Goal: Task Accomplishment & Management: Complete application form

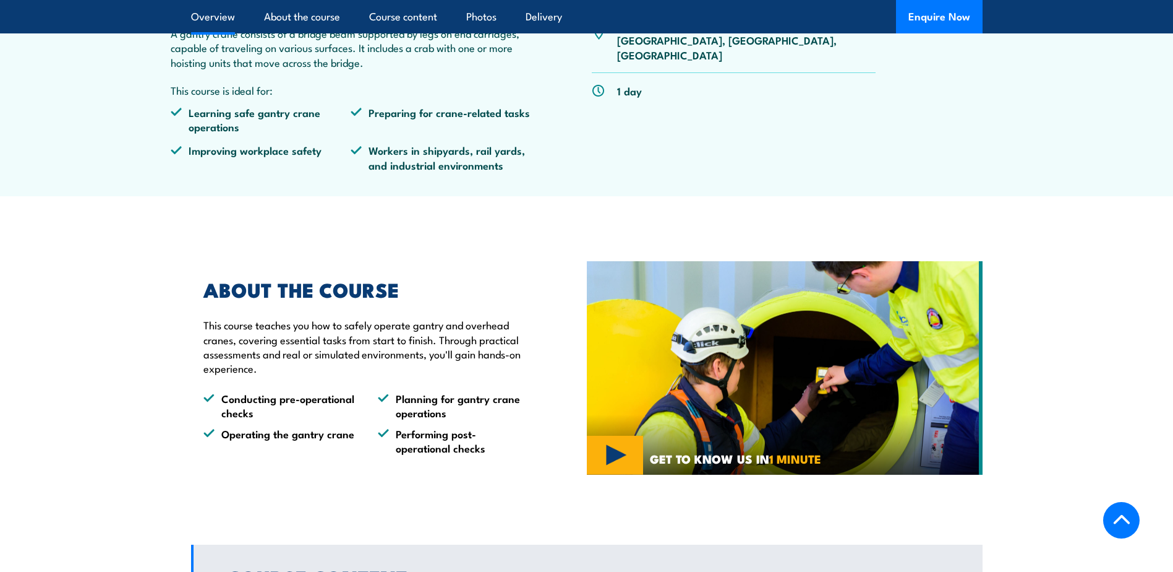
scroll to position [557, 0]
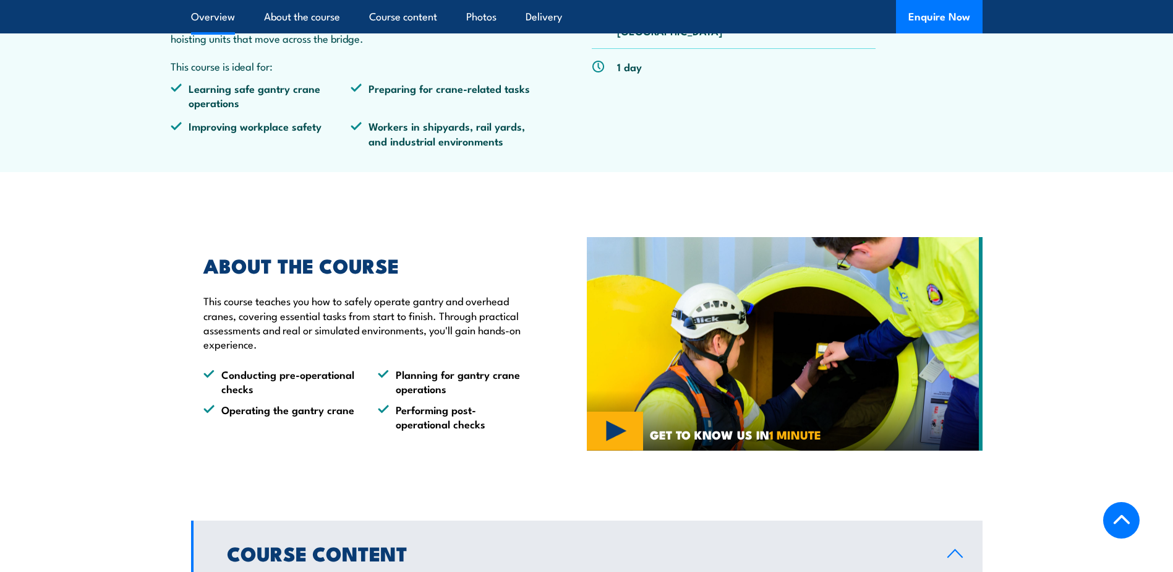
click at [634, 430] on img at bounding box center [785, 344] width 396 height 214
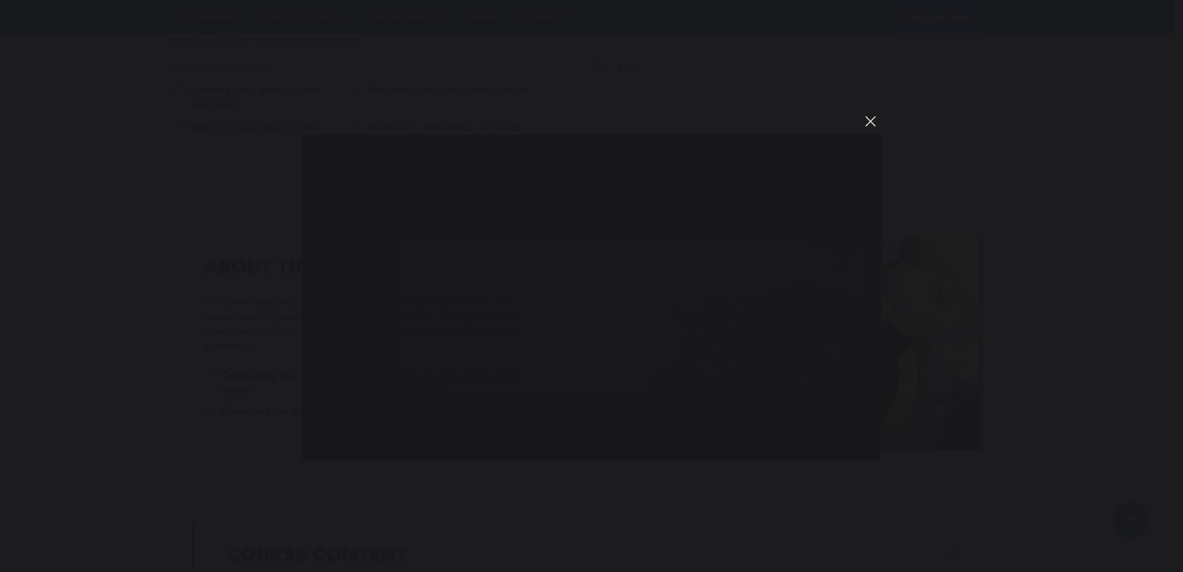
click at [871, 119] on button "You can close this modal content with the ESC key" at bounding box center [870, 121] width 21 height 21
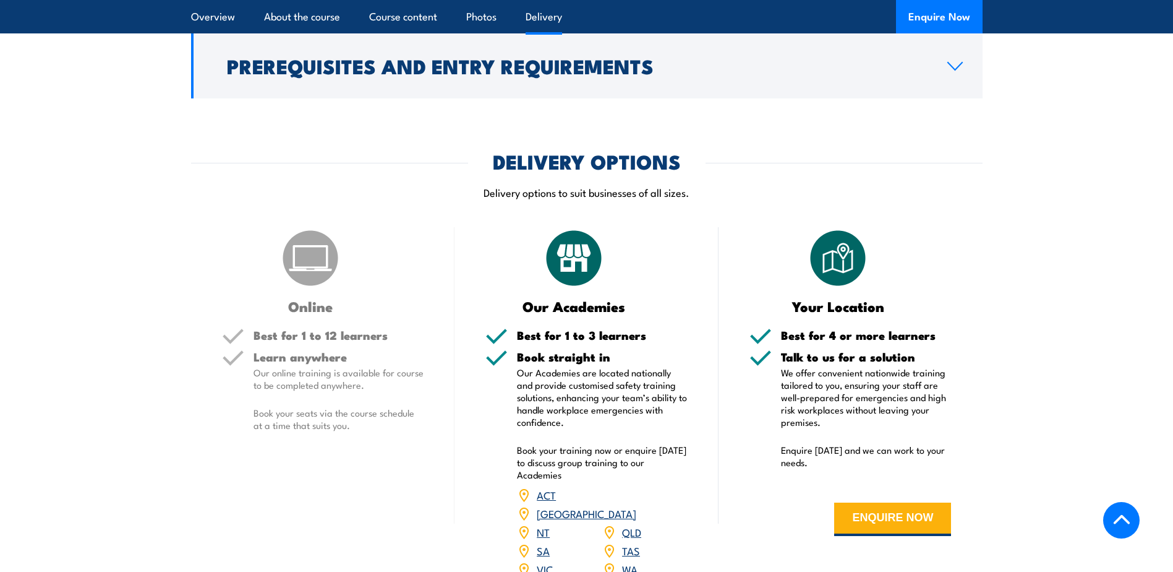
scroll to position [1423, 0]
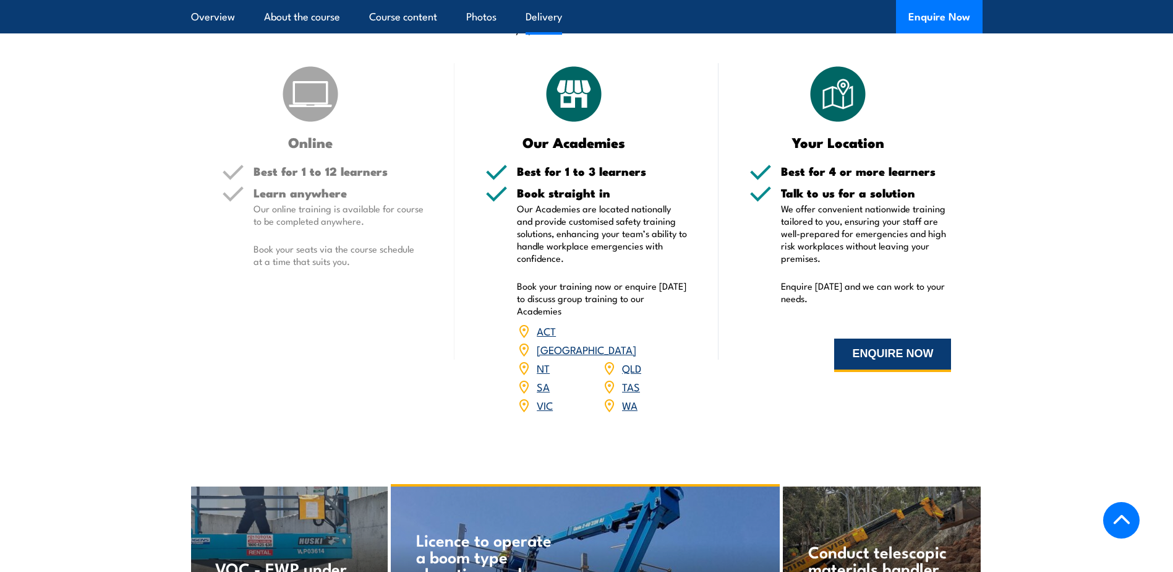
click at [878, 347] on button "ENQUIRE NOW" at bounding box center [892, 354] width 117 height 33
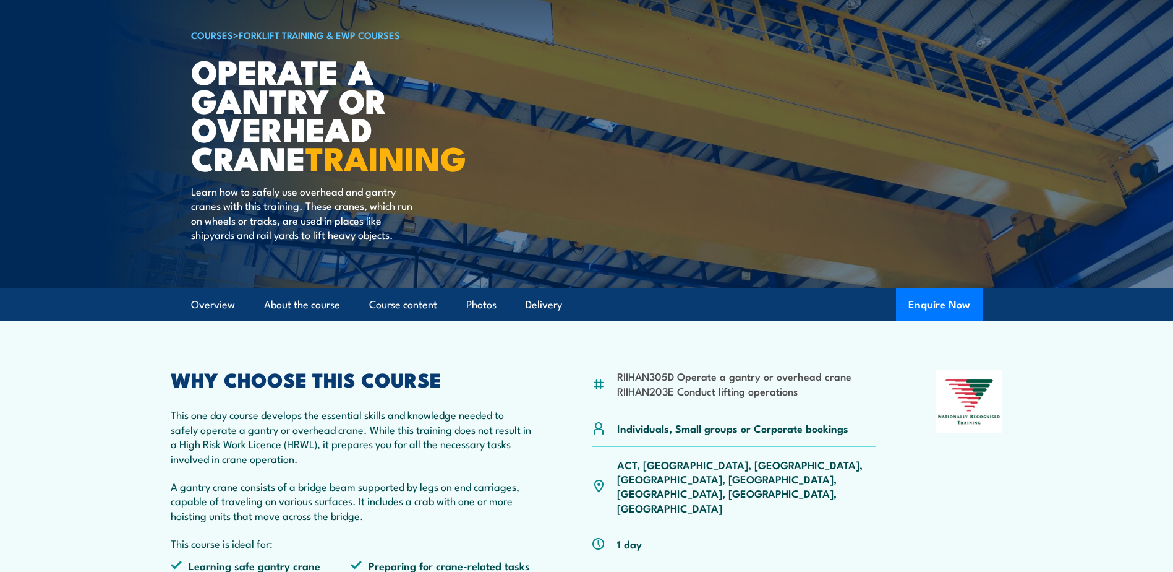
scroll to position [309, 0]
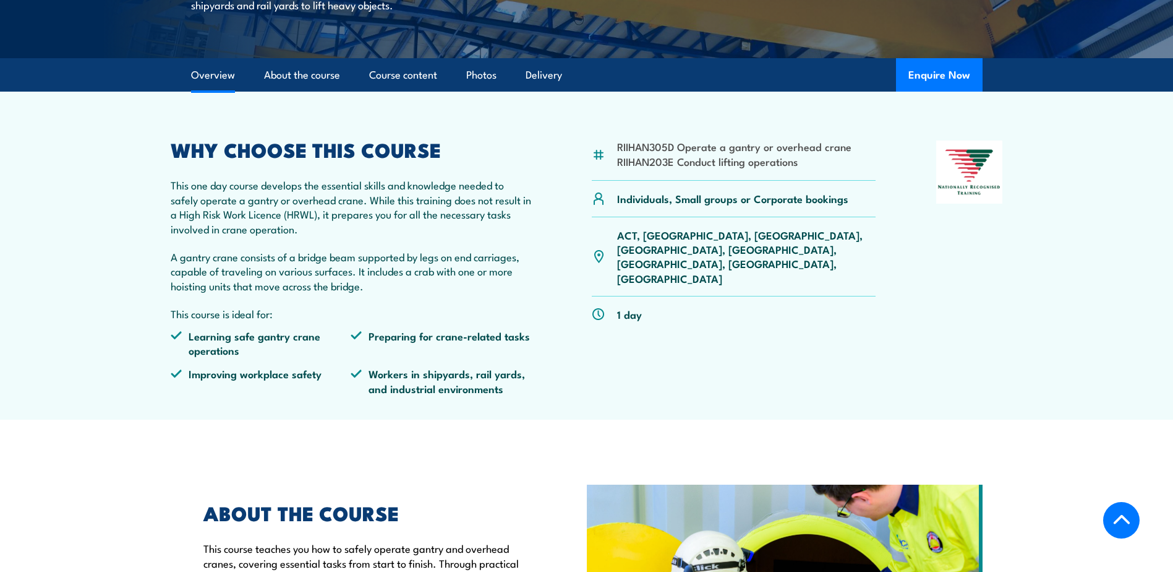
click at [696, 153] on li "RIIHAN305D Operate a gantry or overhead crane" at bounding box center [734, 146] width 234 height 14
click at [690, 128] on article "RIIHAN305D Operate a gantry or overhead crane RIIHAN203E Conduct lifting operat…" at bounding box center [587, 256] width 866 height 328
click at [653, 148] on li "RIIHAN305D Operate a gantry or overhead crane" at bounding box center [734, 146] width 234 height 14
click at [631, 171] on div "RIIHAN305D Operate a gantry or overhead crane RIIHAN203E Conduct lifting operat…" at bounding box center [734, 160] width 285 height 40
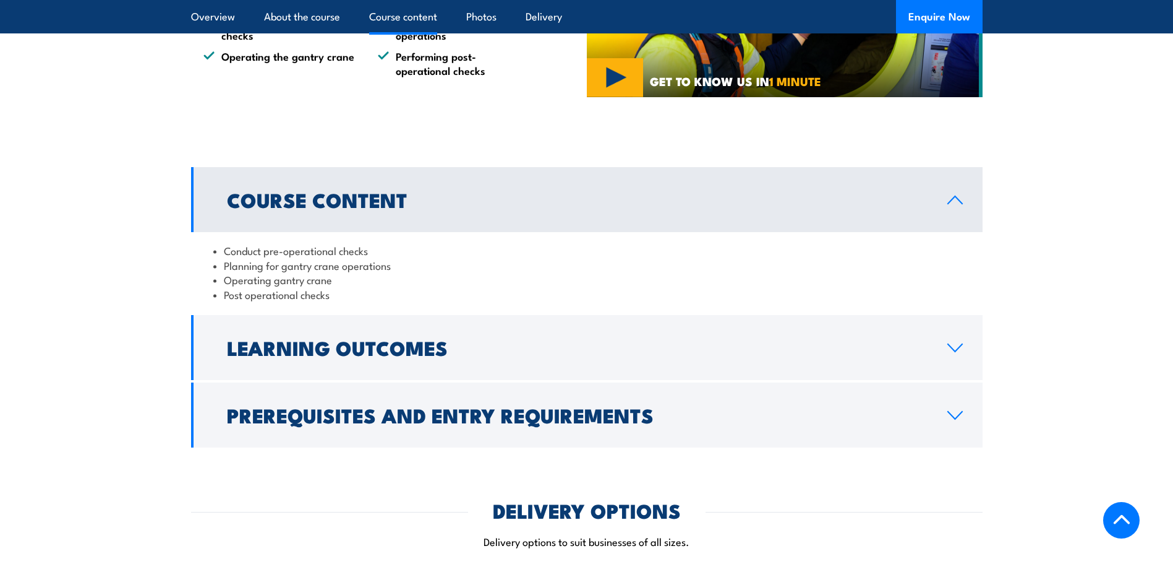
scroll to position [866, 0]
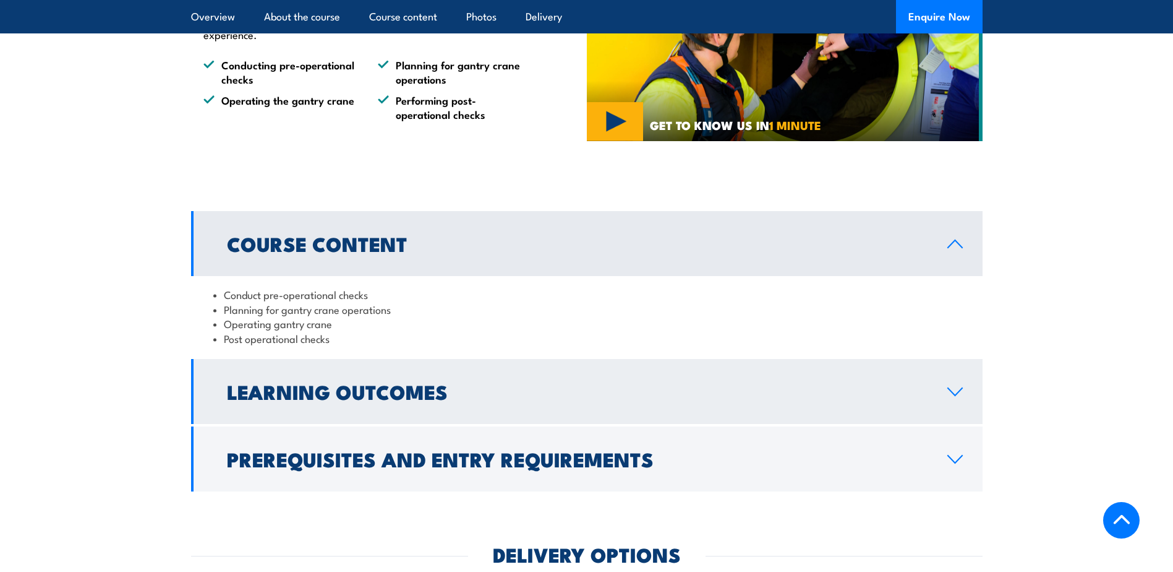
click at [374, 383] on h2 "Learning Outcomes" at bounding box center [577, 390] width 701 height 17
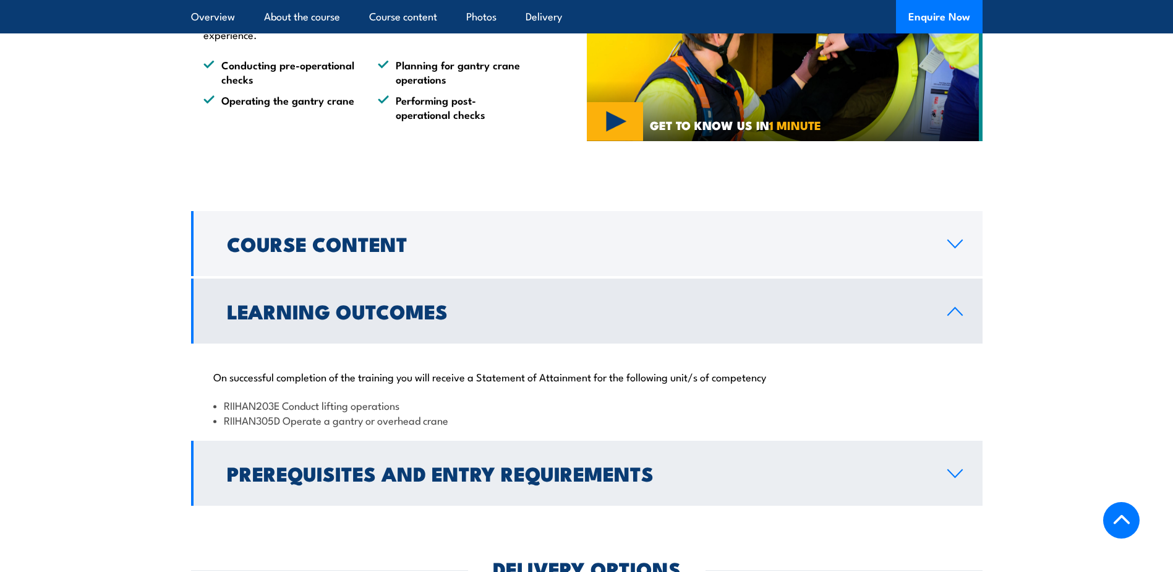
click at [351, 481] on h2 "Prerequisites and Entry Requirements" at bounding box center [577, 472] width 701 height 17
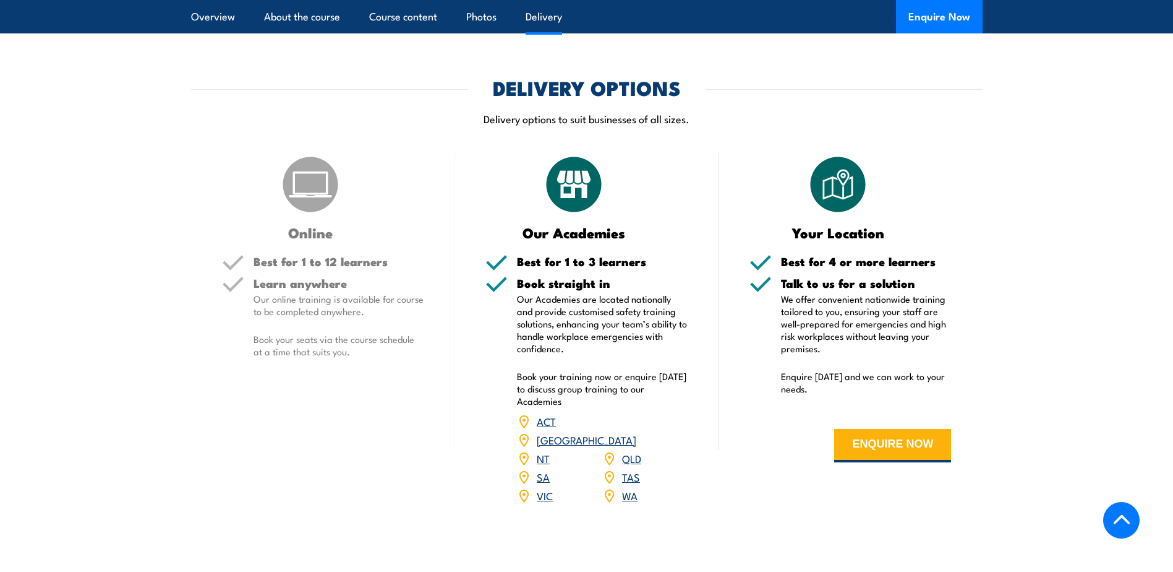
scroll to position [1423, 0]
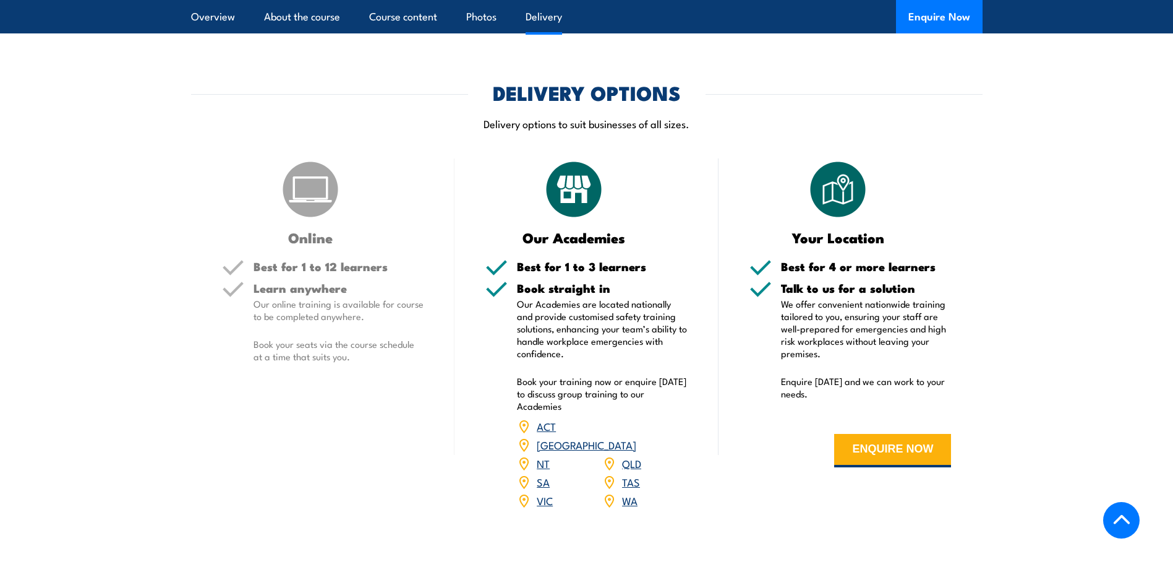
click at [542, 474] on link "SA" at bounding box center [543, 481] width 13 height 15
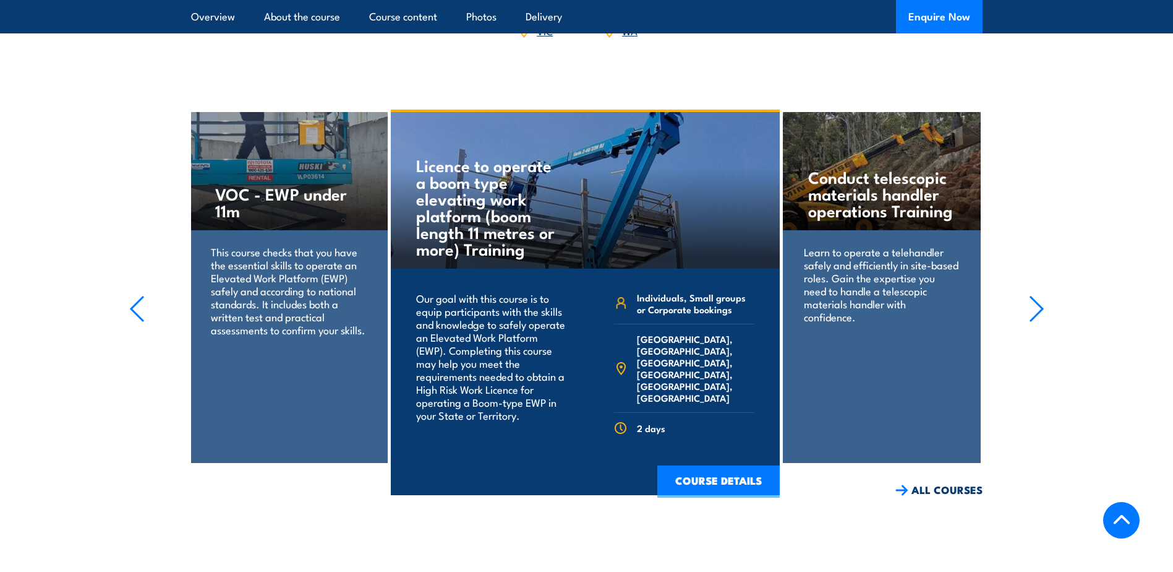
scroll to position [1794, 0]
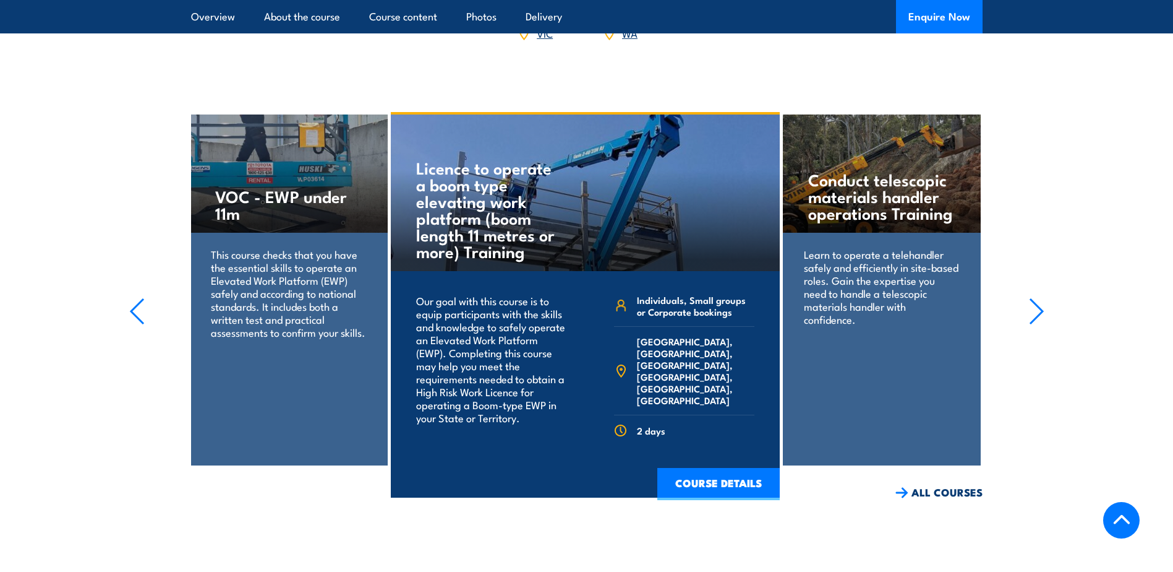
click at [1037, 298] on icon "button" at bounding box center [1036, 311] width 15 height 27
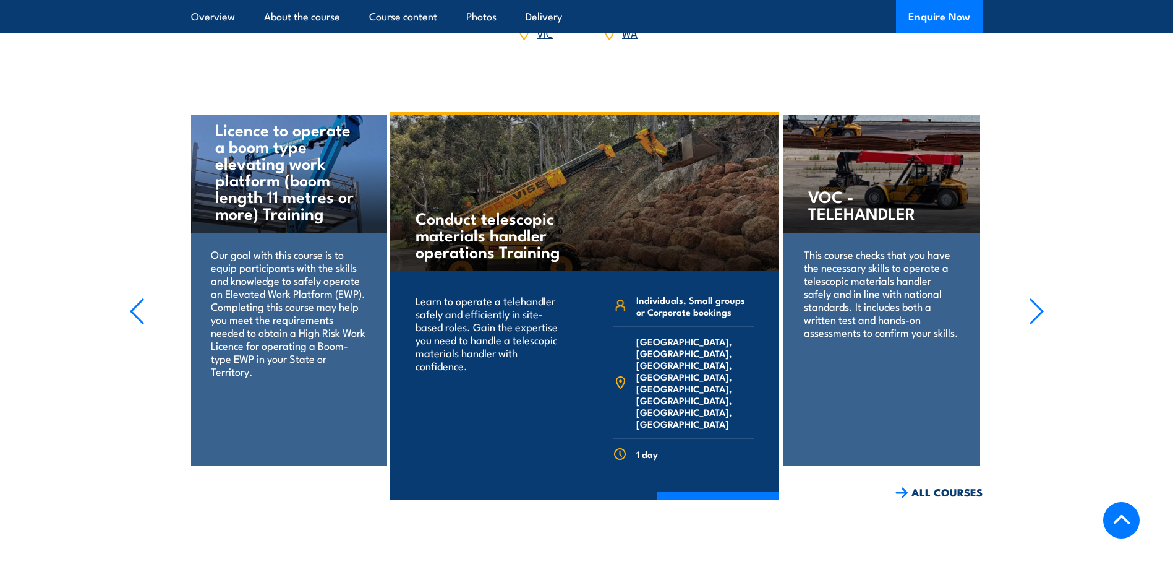
click at [1037, 298] on icon "button" at bounding box center [1036, 311] width 15 height 27
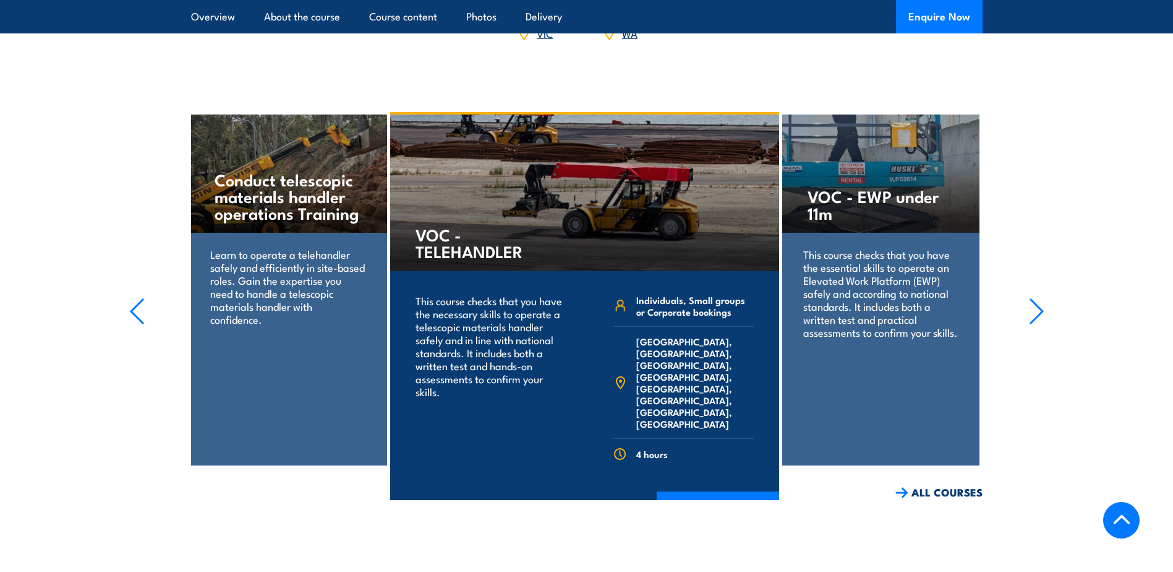
click at [1037, 298] on icon "button" at bounding box center [1036, 311] width 15 height 27
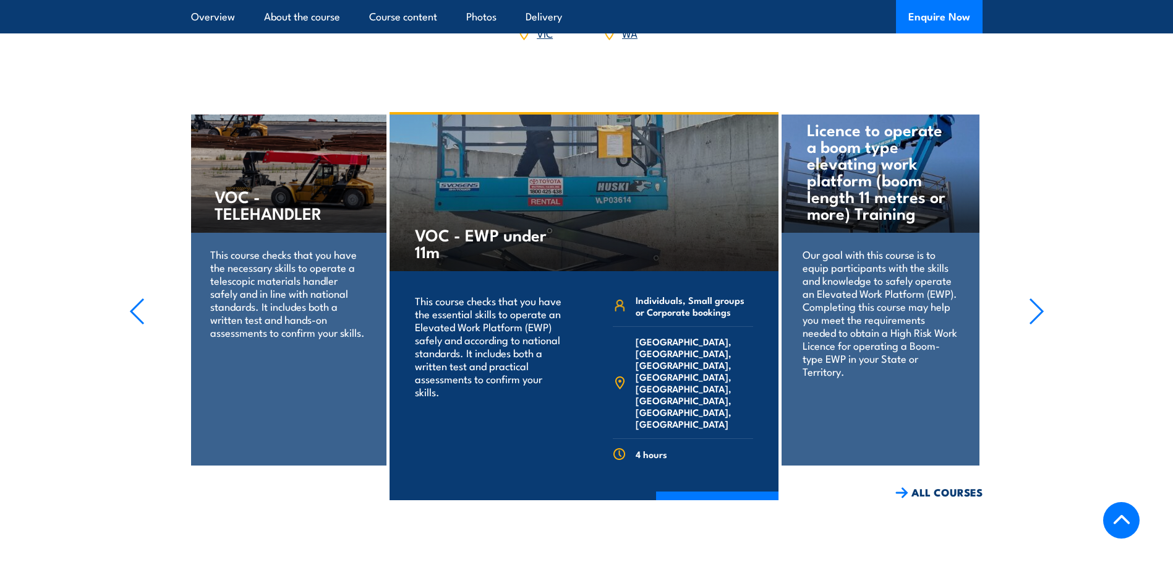
click at [1037, 298] on icon "button" at bounding box center [1036, 311] width 15 height 27
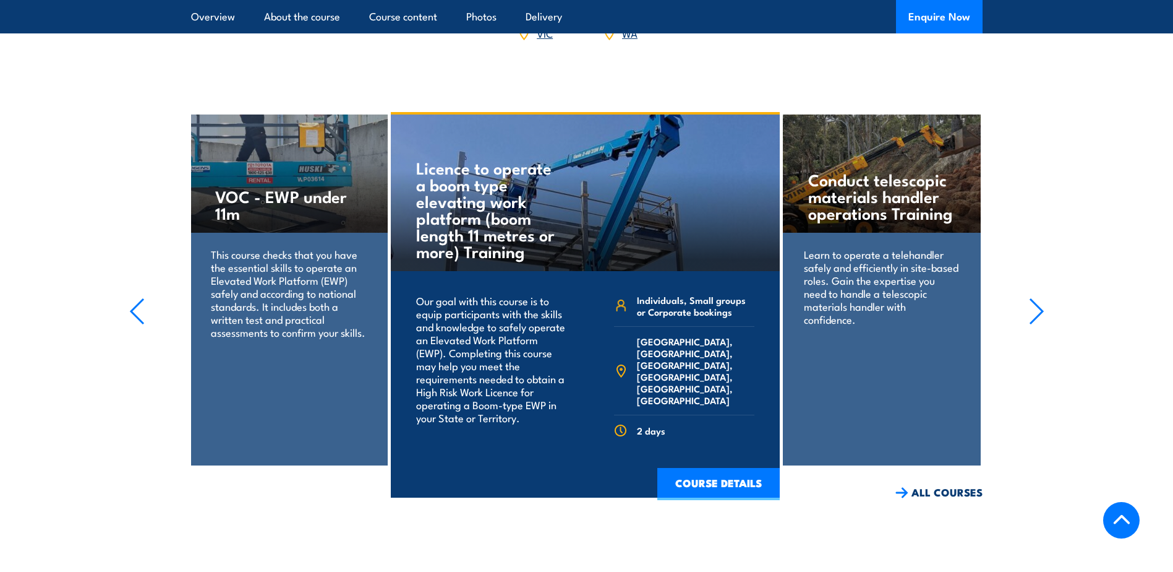
click at [1037, 298] on icon "button" at bounding box center [1036, 311] width 15 height 27
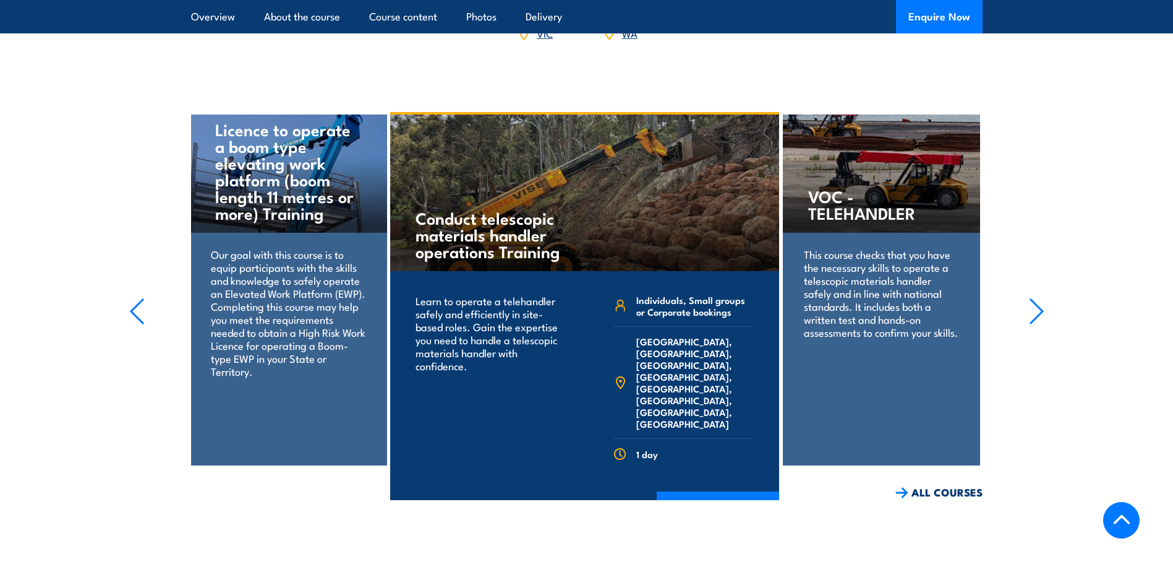
click at [1037, 298] on icon "button" at bounding box center [1036, 311] width 15 height 27
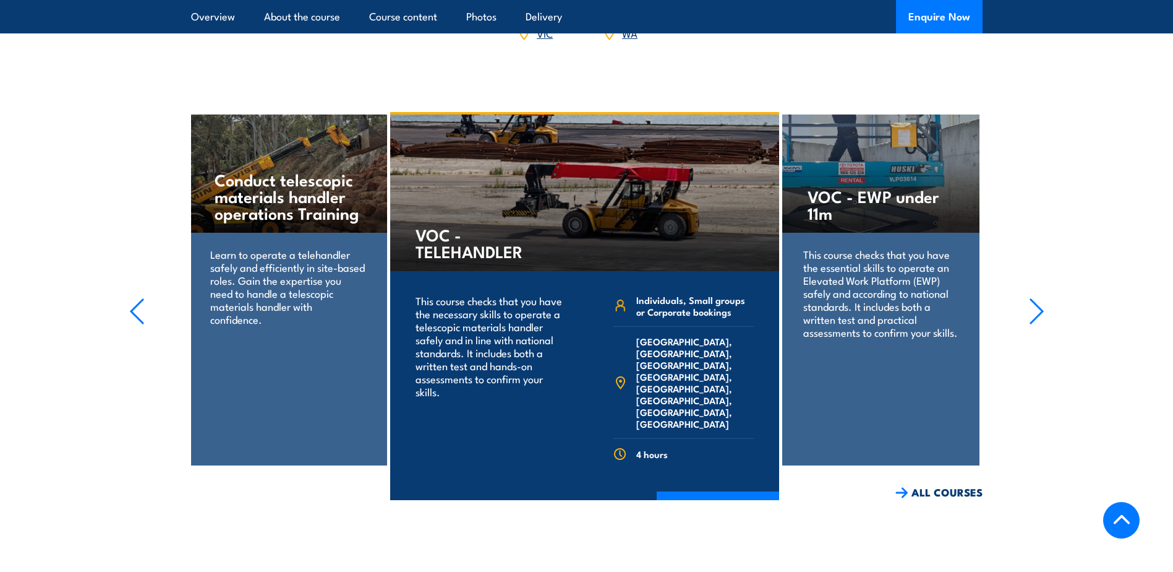
click at [1037, 298] on icon "button" at bounding box center [1036, 311] width 15 height 27
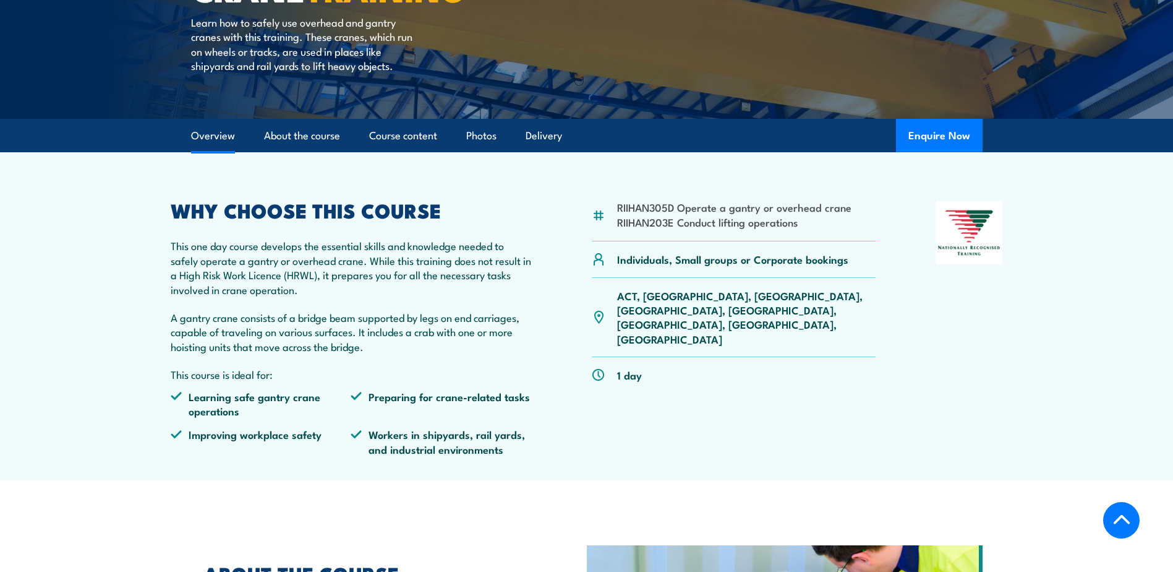
scroll to position [248, 0]
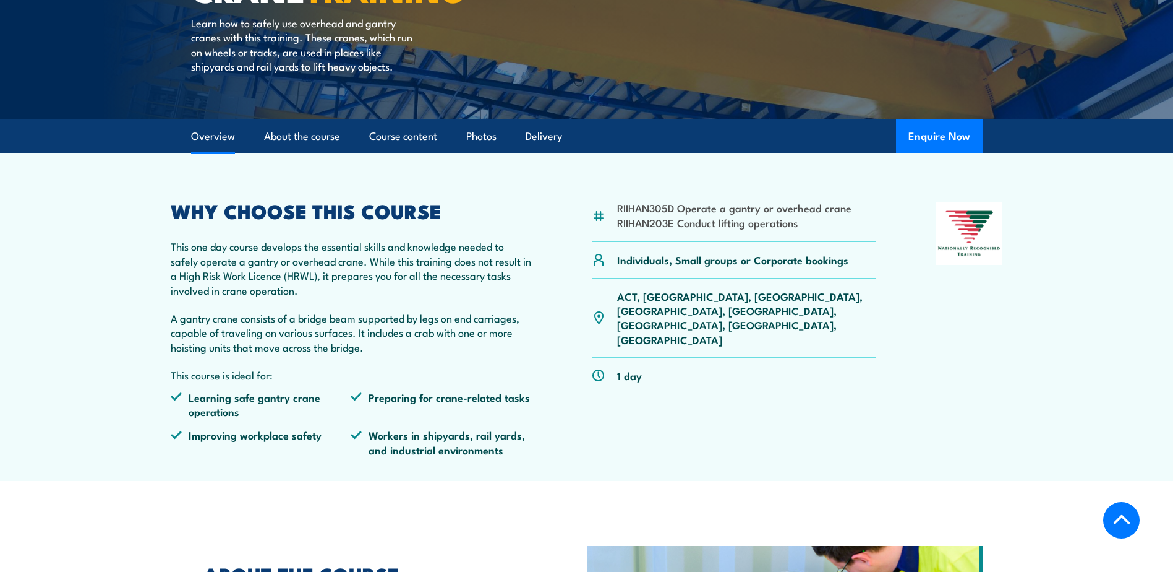
click at [594, 369] on img at bounding box center [599, 376] width 14 height 14
click at [972, 245] on img at bounding box center [969, 233] width 67 height 63
click at [280, 139] on link "About the course" at bounding box center [302, 136] width 76 height 33
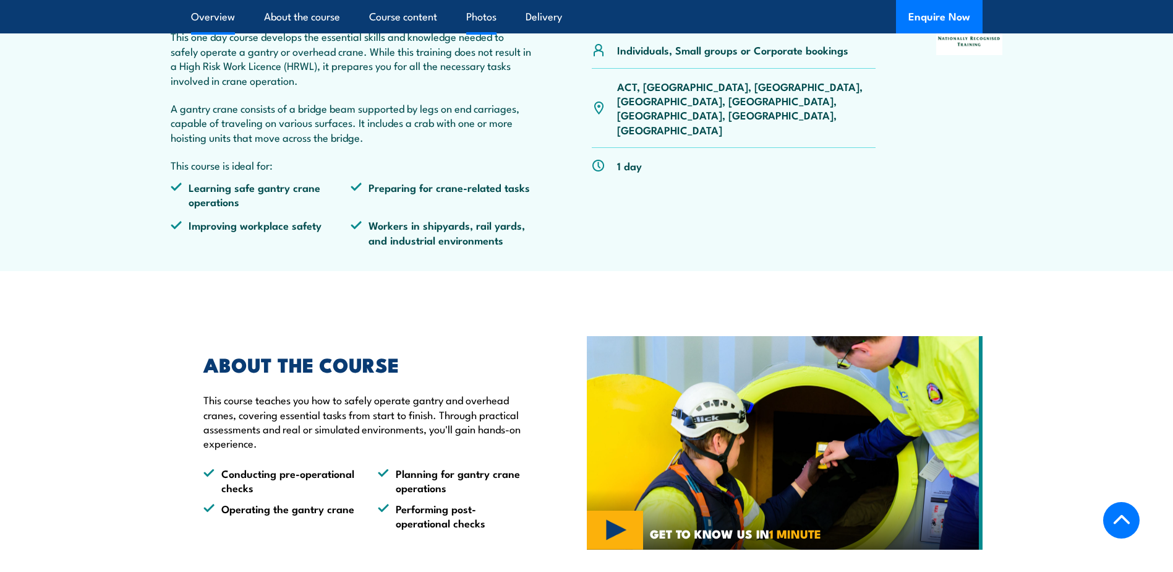
click at [472, 22] on link "Photos" at bounding box center [481, 16] width 30 height 33
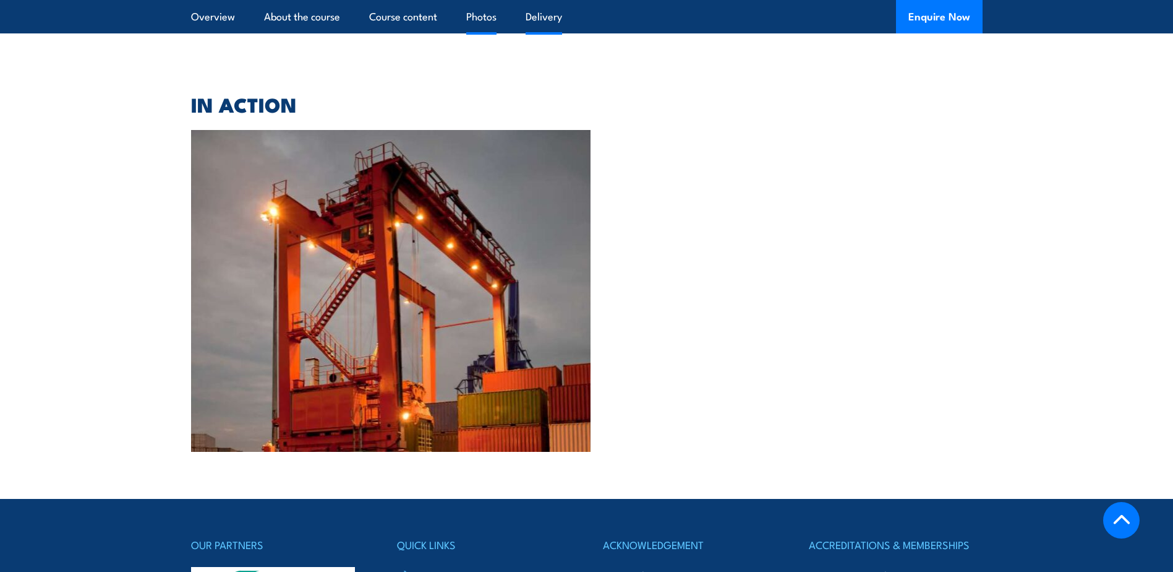
click at [537, 14] on link "Delivery" at bounding box center [544, 16] width 36 height 33
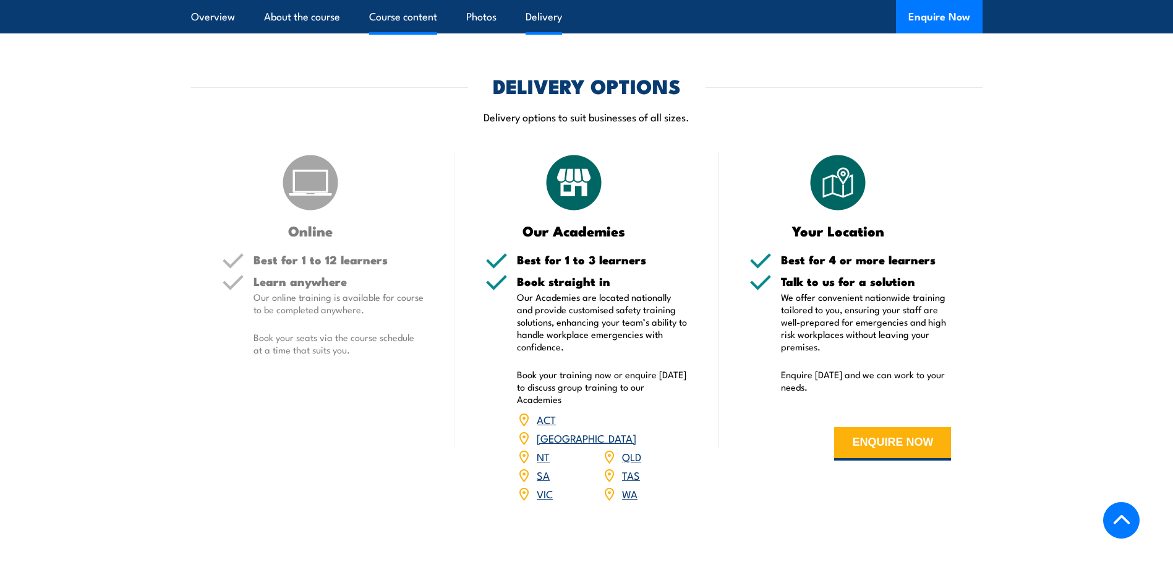
click at [424, 12] on link "Course content" at bounding box center [403, 16] width 68 height 33
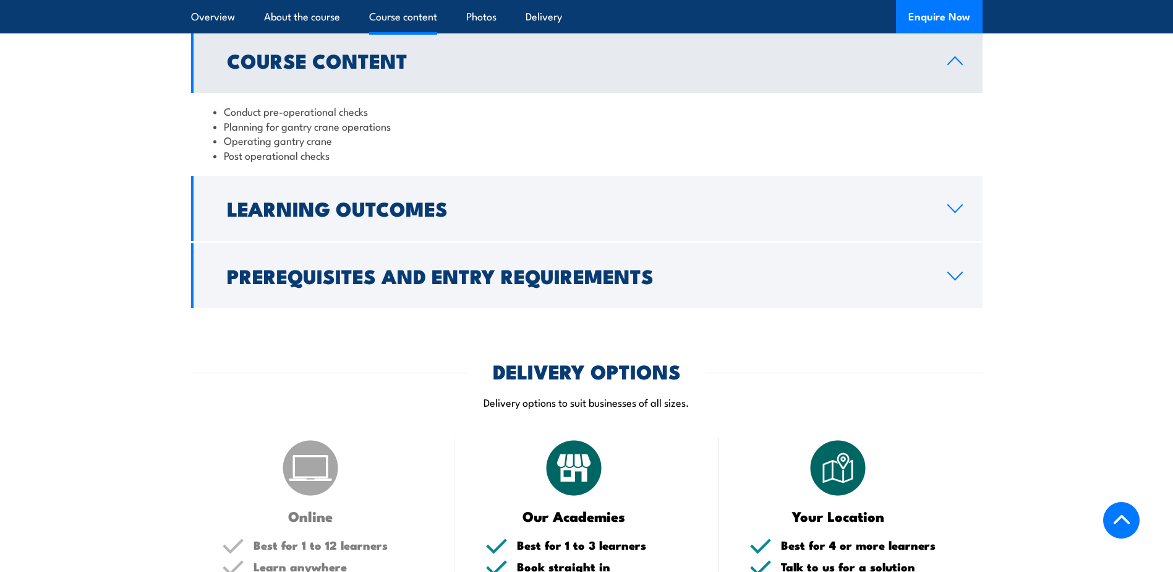
scroll to position [1000, 0]
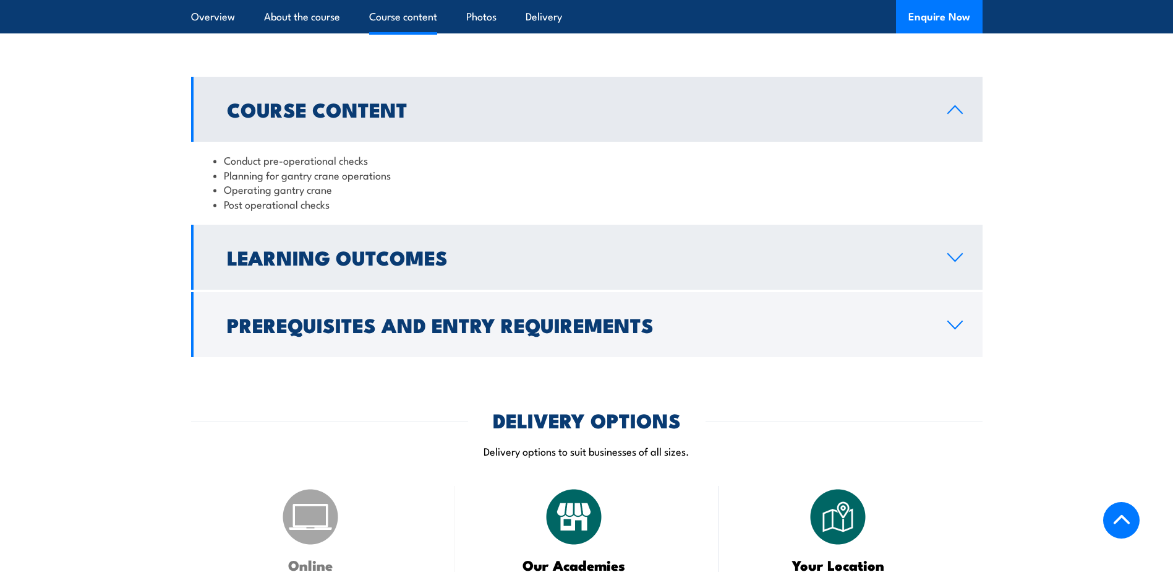
click at [349, 253] on h2 "Learning Outcomes" at bounding box center [577, 256] width 701 height 17
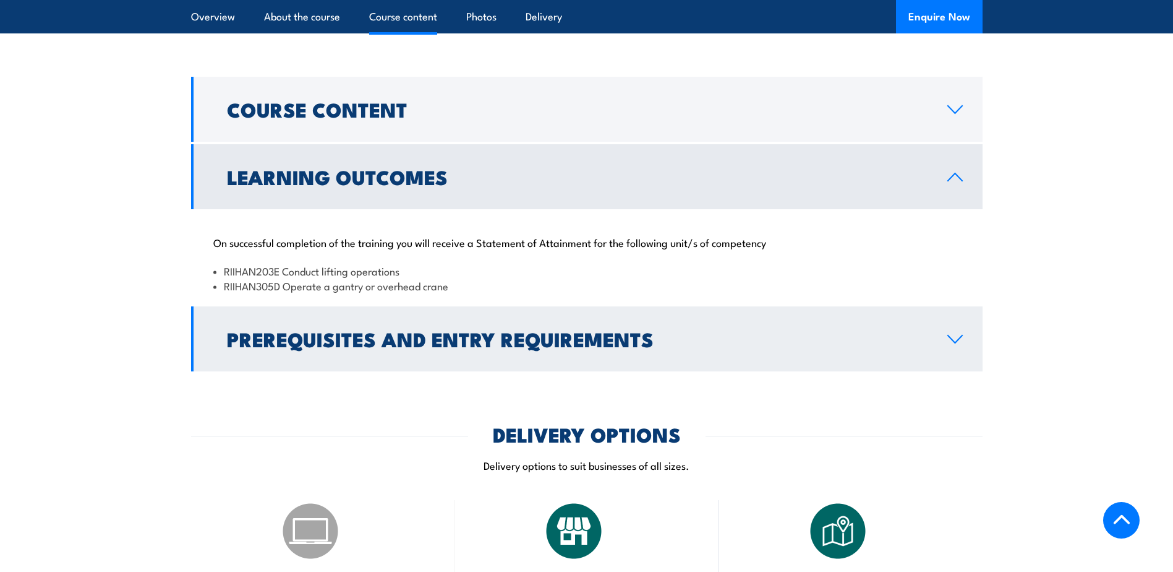
click at [632, 319] on link "Prerequisites and Entry Requirements" at bounding box center [587, 338] width 792 height 65
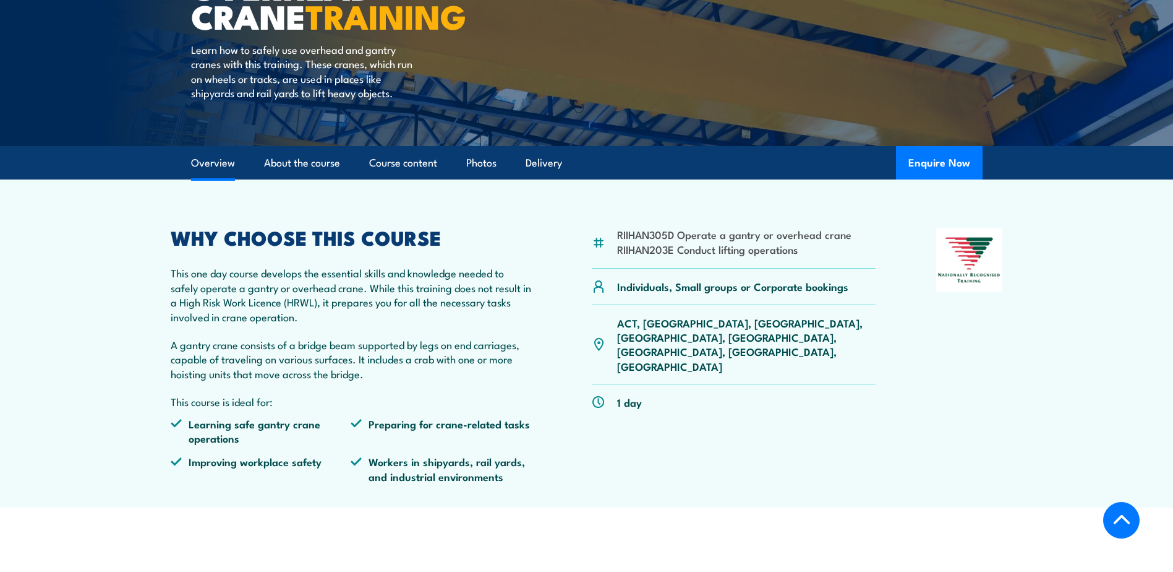
scroll to position [72, 0]
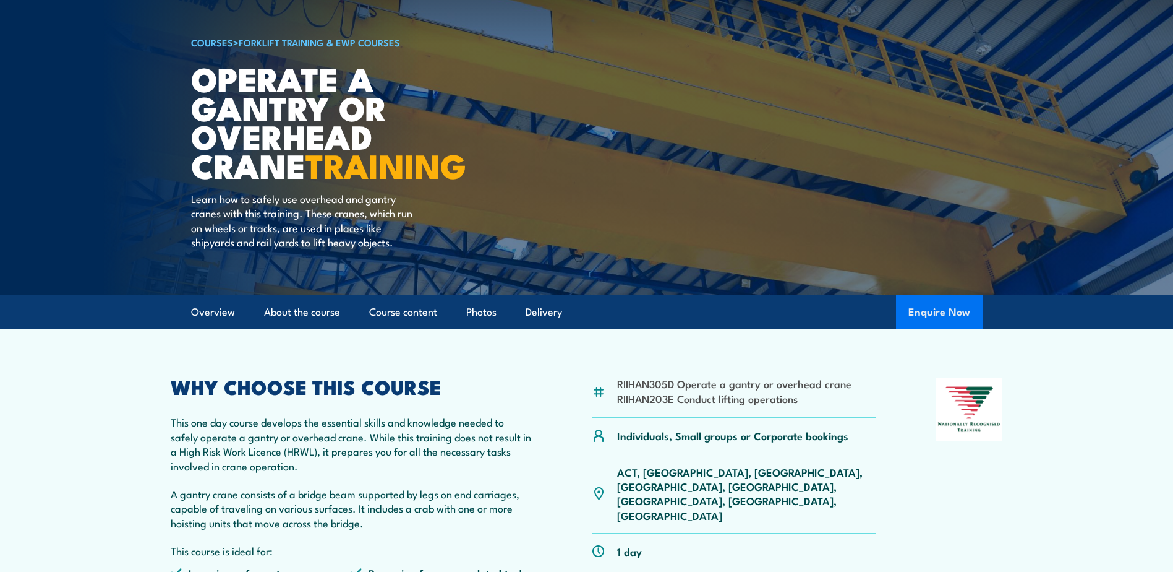
click at [933, 315] on button "Enquire Now" at bounding box center [939, 311] width 87 height 33
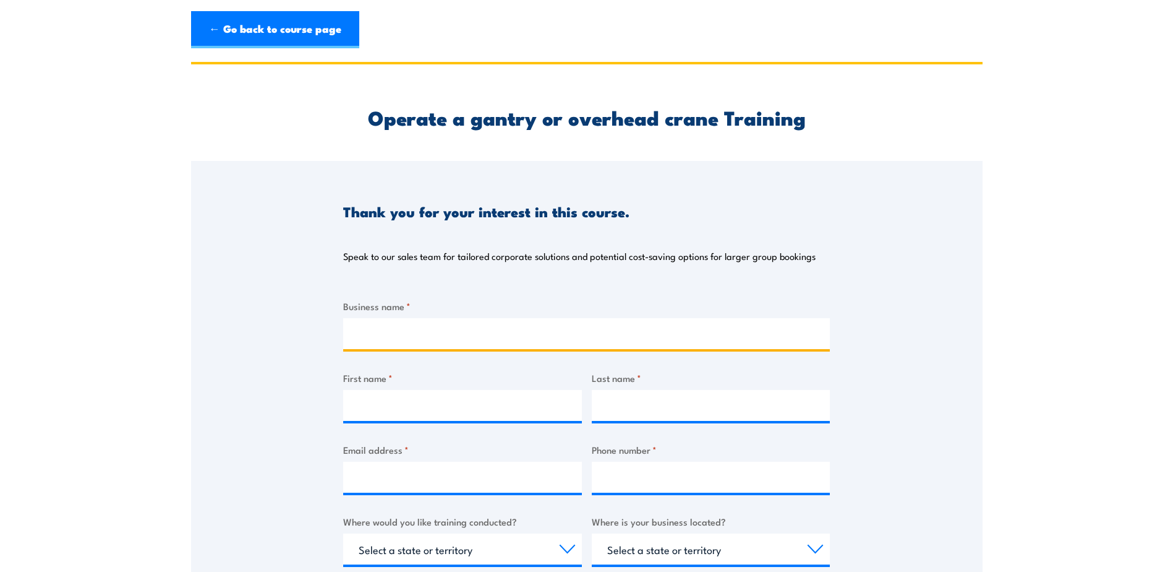
click at [576, 338] on input "Business name *" at bounding box center [586, 333] width 487 height 31
type input "[PERSON_NAME]"
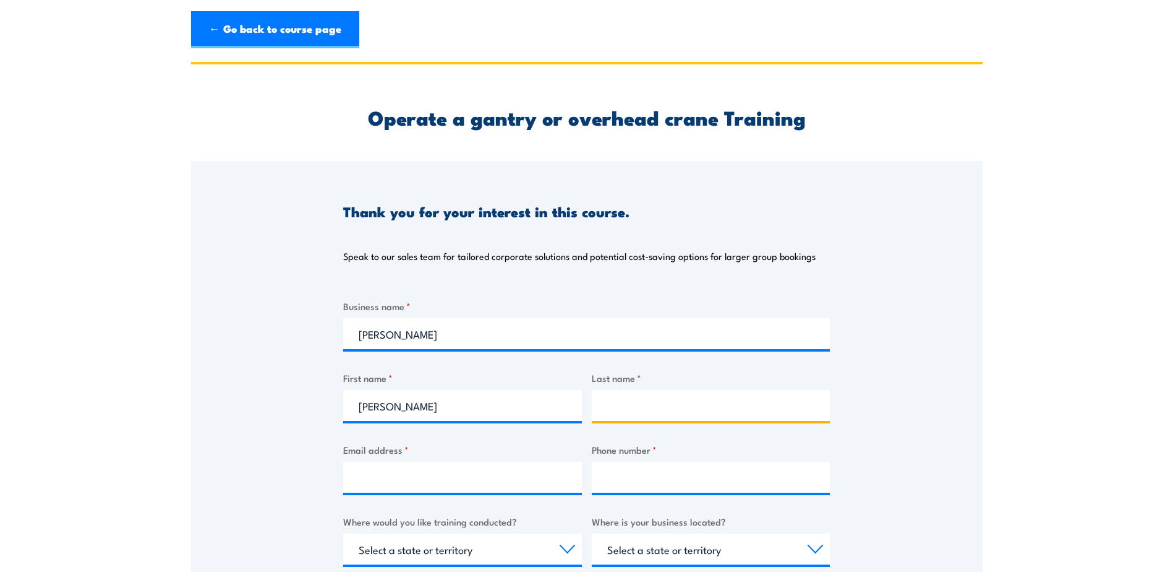
type input "[PERSON_NAME]"
type input "[PERSON_NAME][EMAIL_ADDRESS][PERSON_NAME][PERSON_NAME][DOMAIN_NAME]"
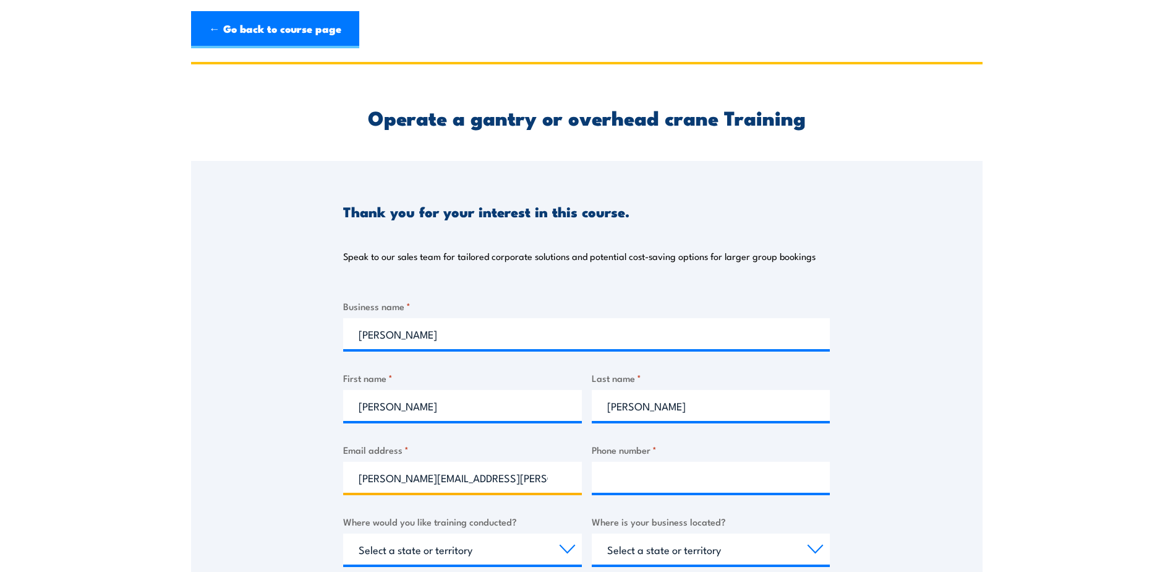
type input "0401479903"
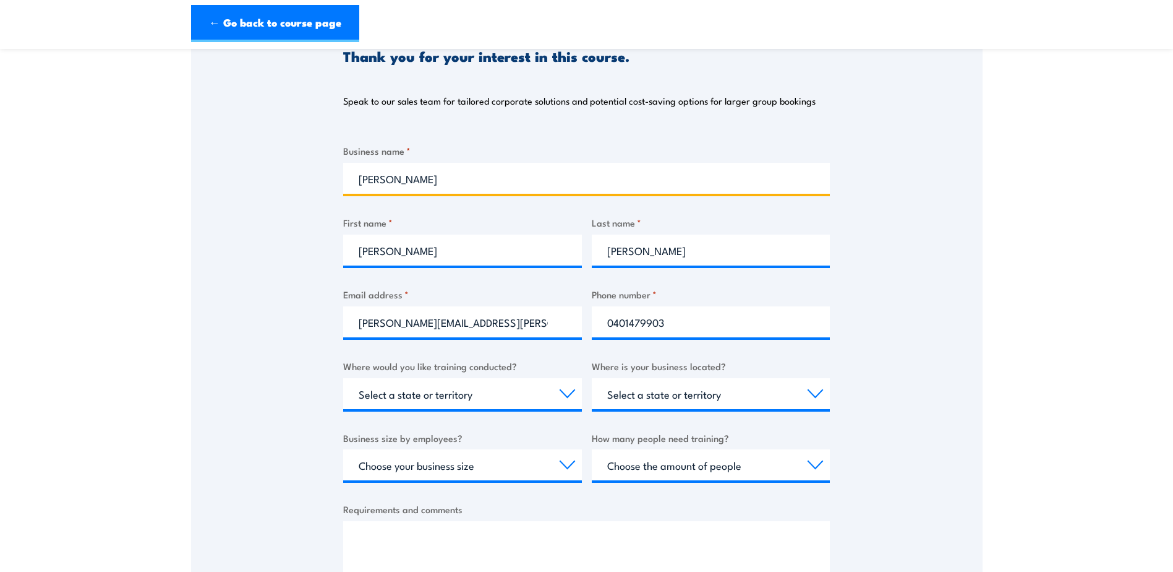
scroll to position [186, 0]
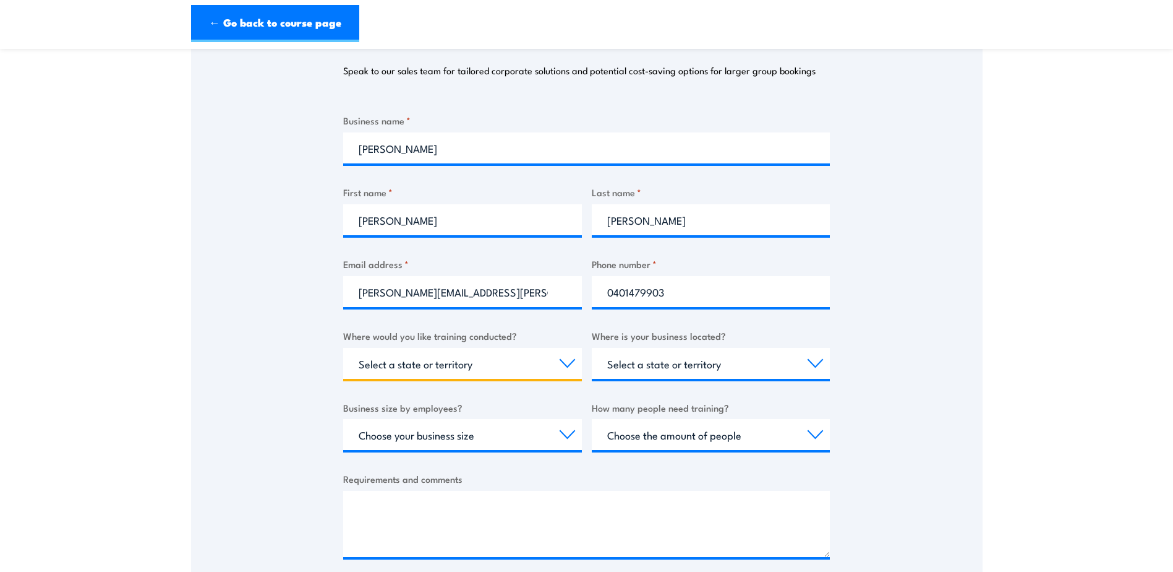
click at [507, 364] on select "Select a state or territory Nationally - multiple locations QLD NSW VIC SA ACT …" at bounding box center [462, 363] width 239 height 31
select select "SA"
click at [343, 348] on select "Select a state or territory Nationally - multiple locations QLD NSW VIC SA ACT …" at bounding box center [462, 363] width 239 height 31
click at [671, 374] on select "Select a state or territory QLD NSW VIC SA ACT WA TAS NT" at bounding box center [711, 363] width 239 height 31
select select "SA"
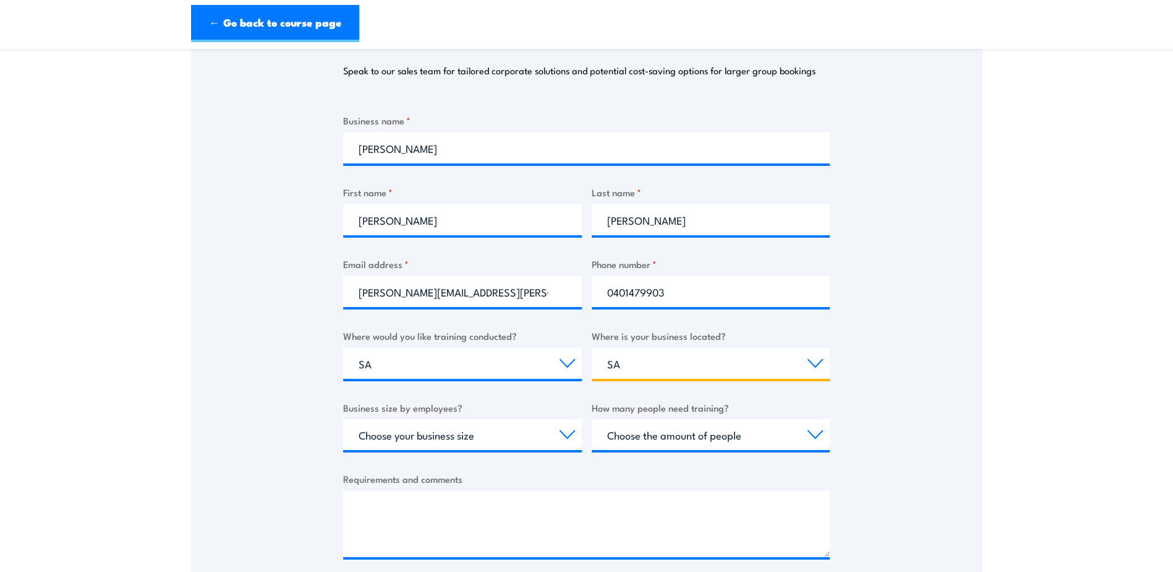
click at [592, 348] on select "Select a state or territory QLD NSW VIC SA ACT WA TAS NT" at bounding box center [711, 363] width 239 height 31
click at [532, 437] on select "Choose your business size 1 to 19 20 to 199 200+" at bounding box center [462, 434] width 239 height 31
select select "20 to 199"
click at [343, 419] on select "Choose your business size 1 to 19 20 to 199 200+" at bounding box center [462, 434] width 239 height 31
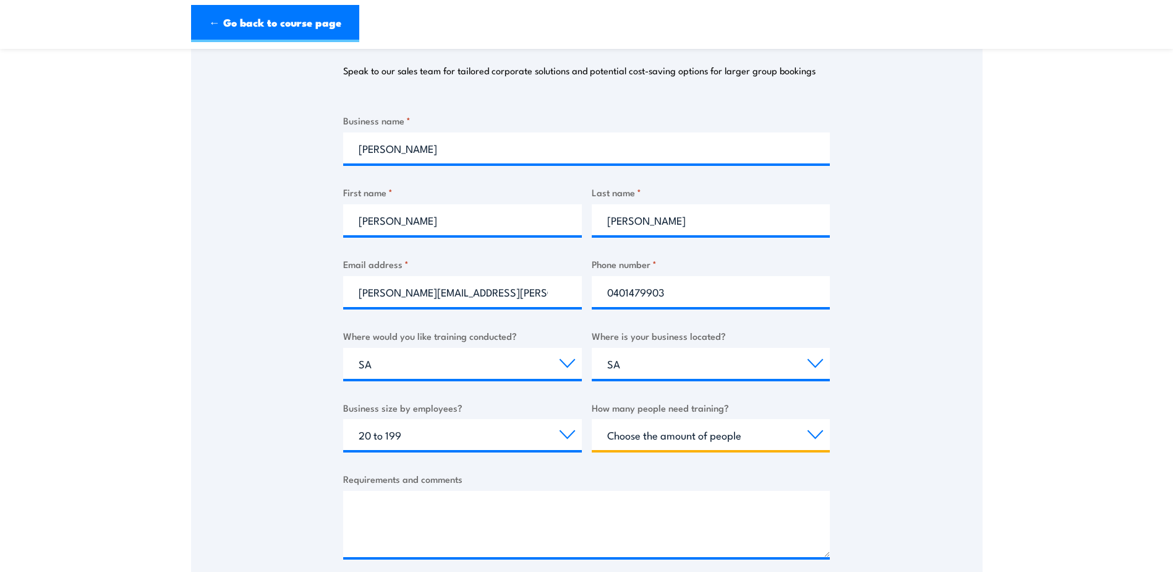
click at [670, 435] on select "Choose the amount of people 1 to 4 5 to 19 20+" at bounding box center [711, 434] width 239 height 31
select select "1 to 4"
click at [592, 419] on select "Choose the amount of people 1 to 4 5 to 19 20+" at bounding box center [711, 434] width 239 height 31
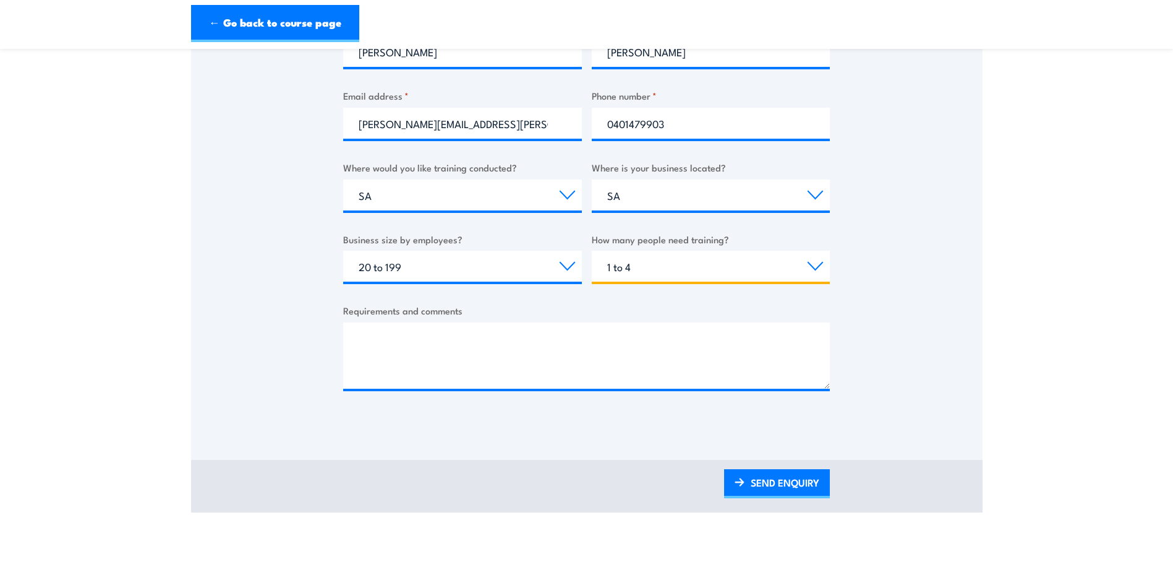
scroll to position [371, 0]
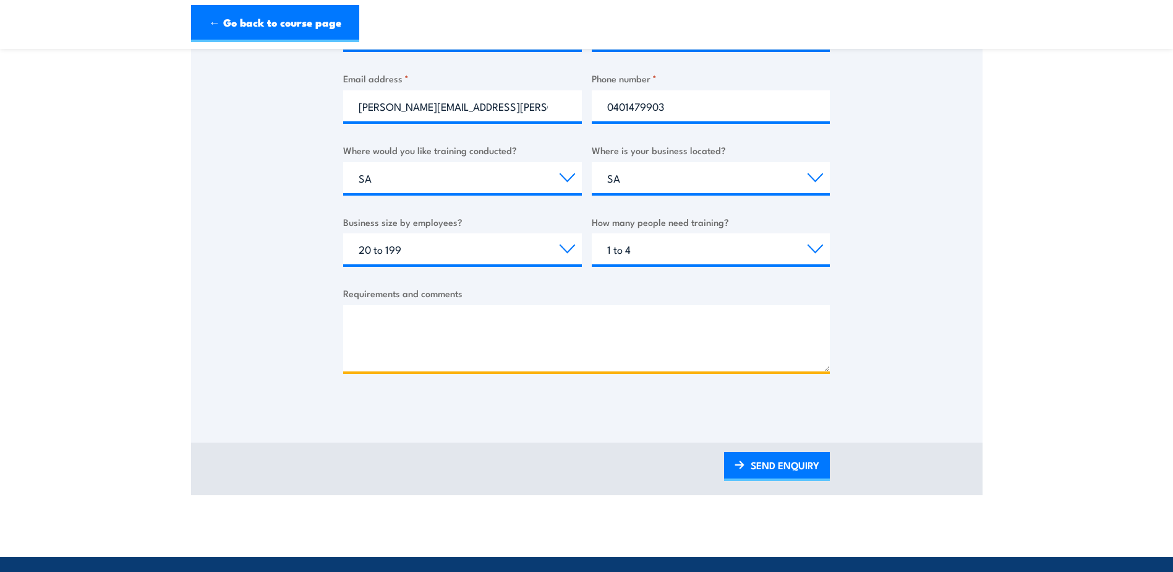
click at [397, 322] on textarea "Requirements and comments" at bounding box center [586, 338] width 487 height 66
type textarea "Hi we are looking at putting our staff through an overhead crane cource"
drag, startPoint x: 689, startPoint y: 320, endPoint x: 351, endPoint y: 327, distance: 337.8
click at [351, 327] on textarea "Hi we are looking at putting our staff through an overhead crane cource" at bounding box center [586, 338] width 487 height 66
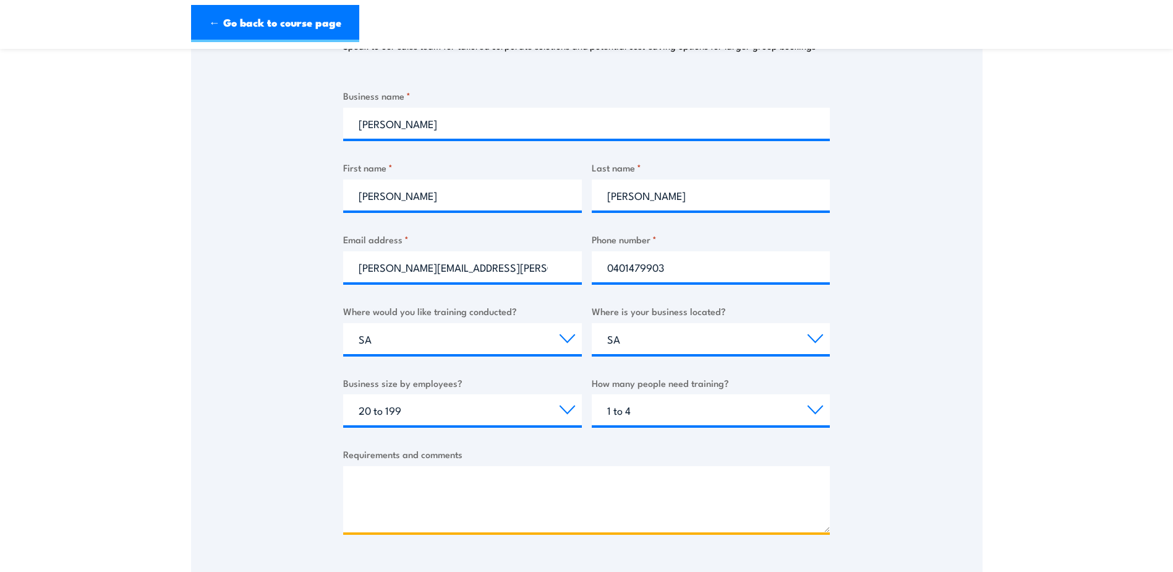
scroll to position [247, 0]
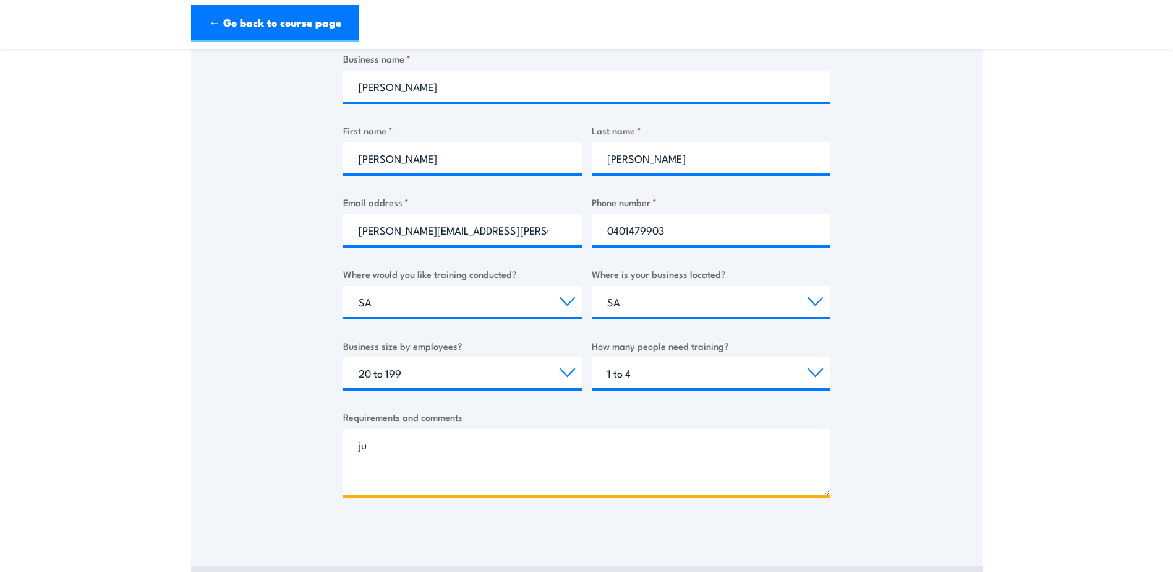
type textarea "j"
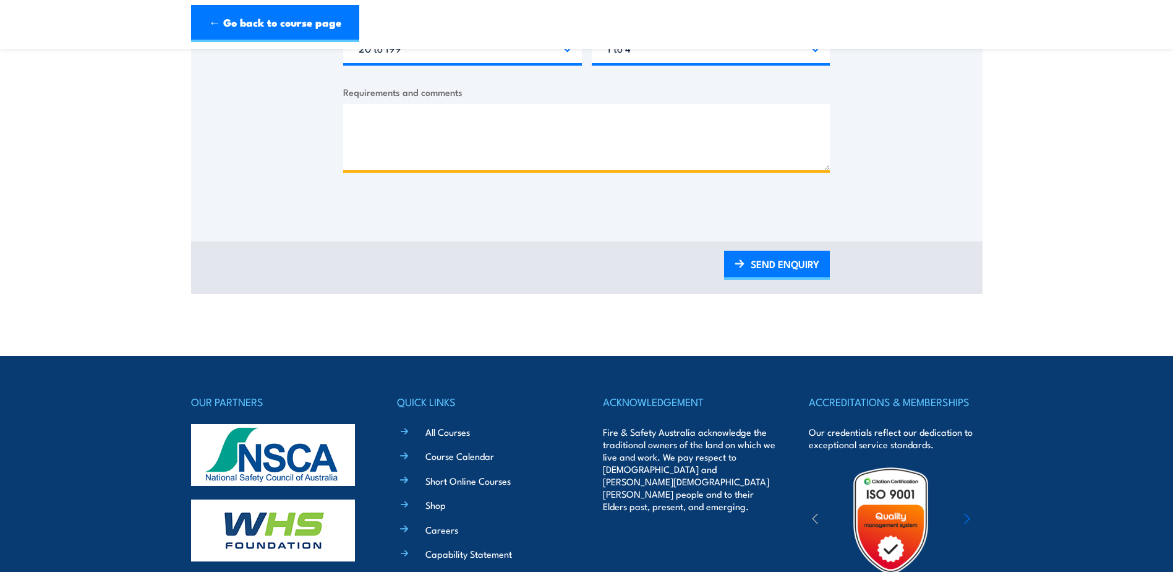
scroll to position [680, 0]
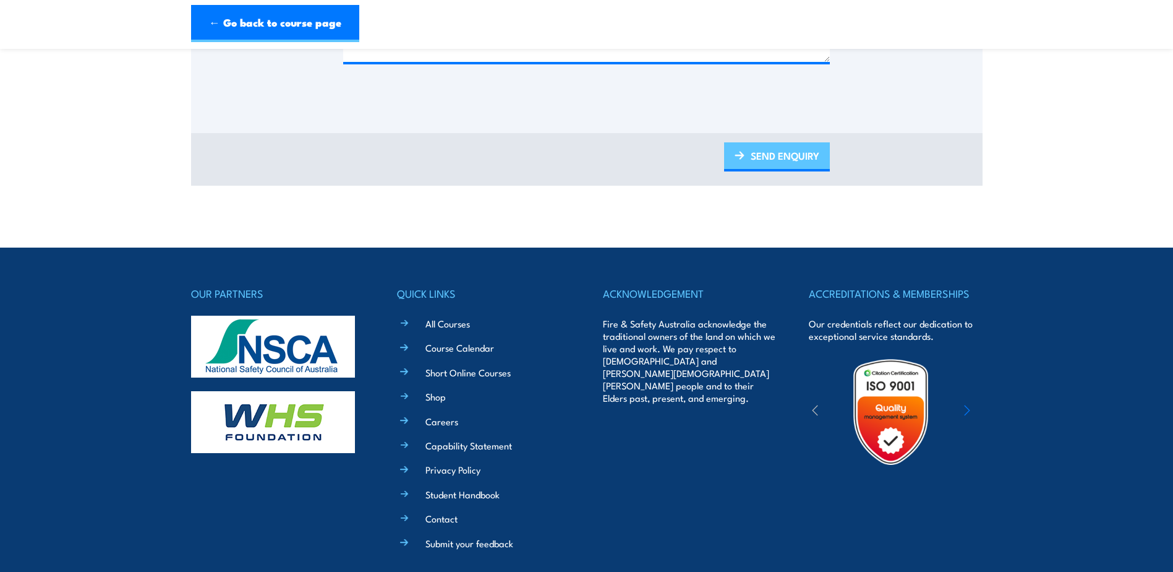
click at [739, 160] on img at bounding box center [740, 155] width 10 height 9
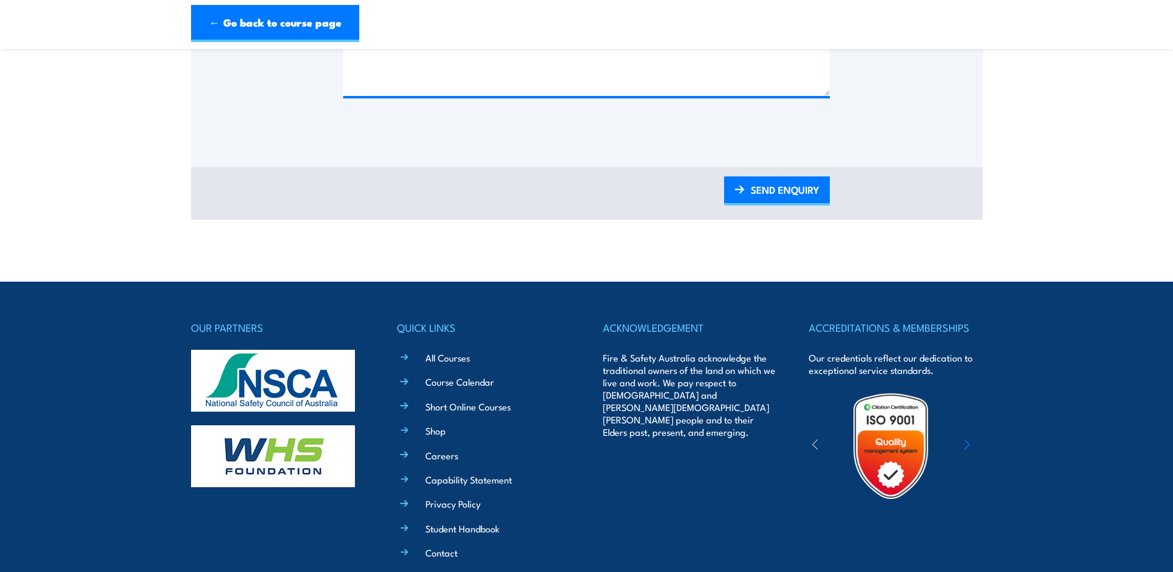
scroll to position [557, 0]
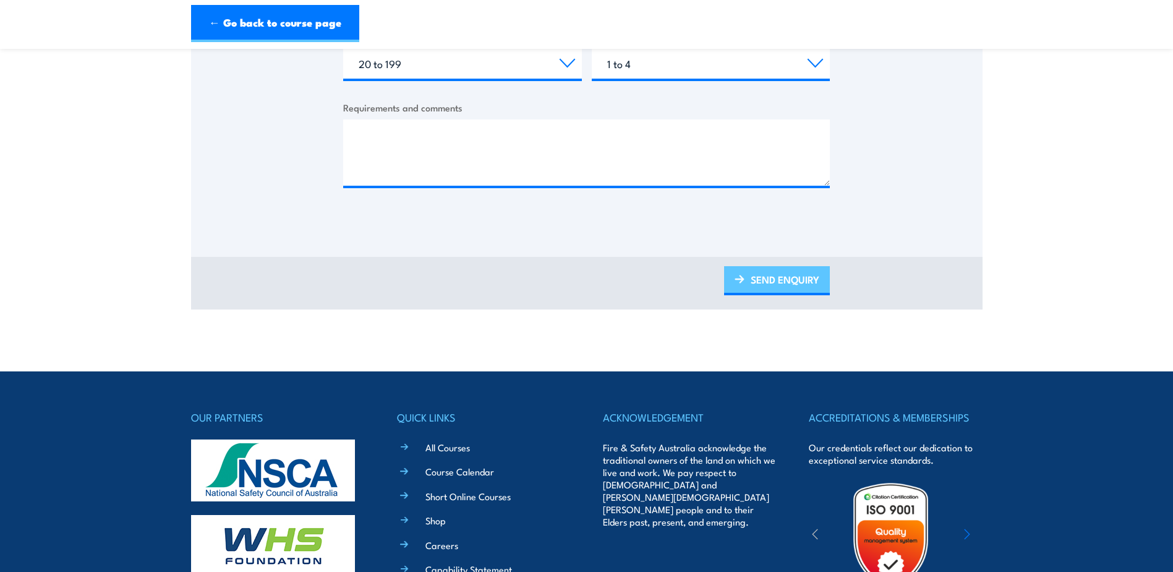
click at [766, 280] on link "SEND ENQUIRY" at bounding box center [777, 280] width 106 height 29
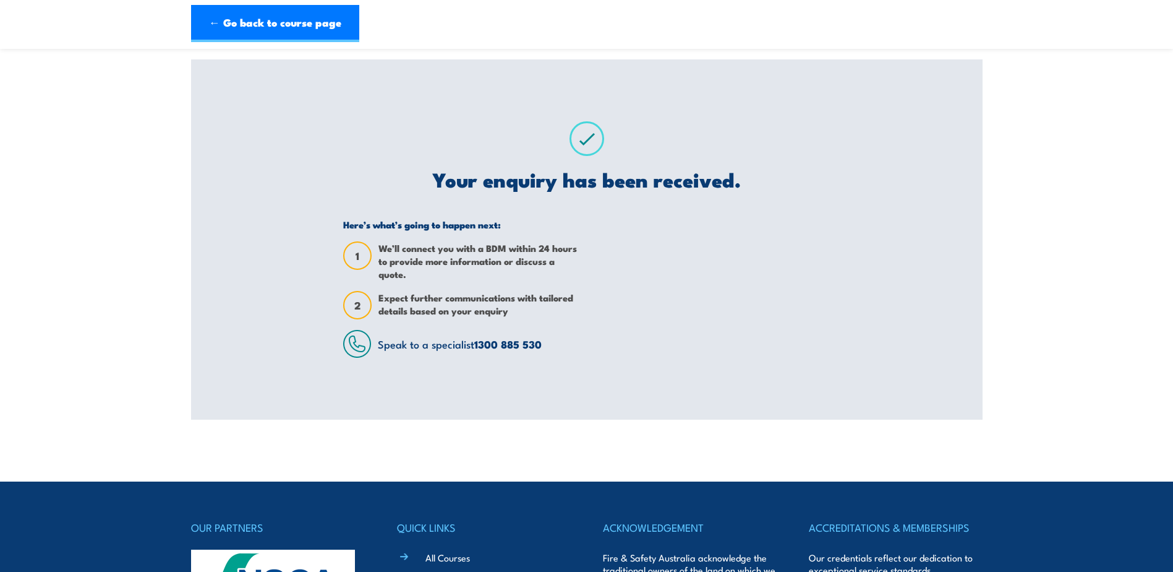
scroll to position [0, 0]
